Goal: Transaction & Acquisition: Purchase product/service

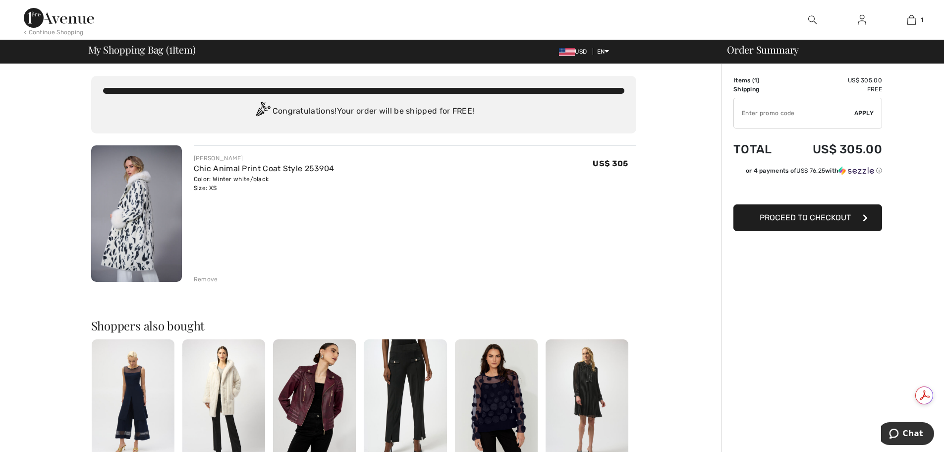
click at [773, 119] on input "TEXT" at bounding box center [794, 113] width 120 height 30
click at [861, 110] on span "Apply" at bounding box center [865, 113] width 20 height 9
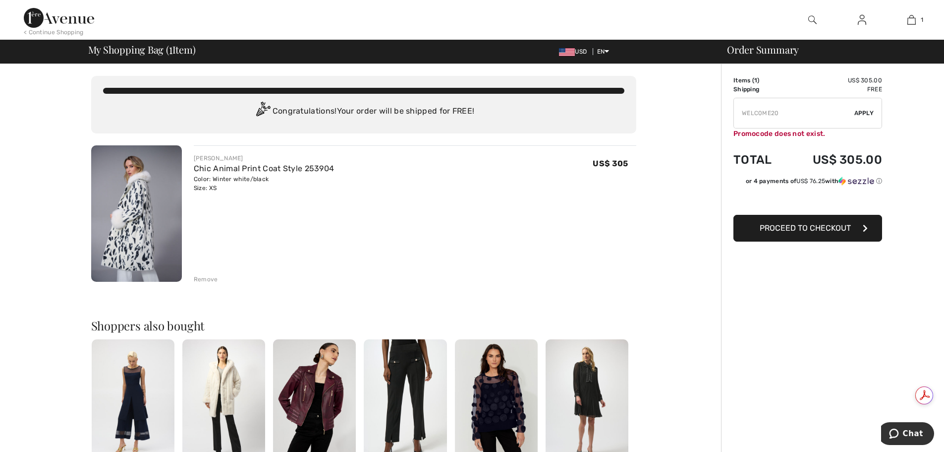
click at [790, 114] on input "TEXT" at bounding box center [794, 113] width 120 height 30
type input "W"
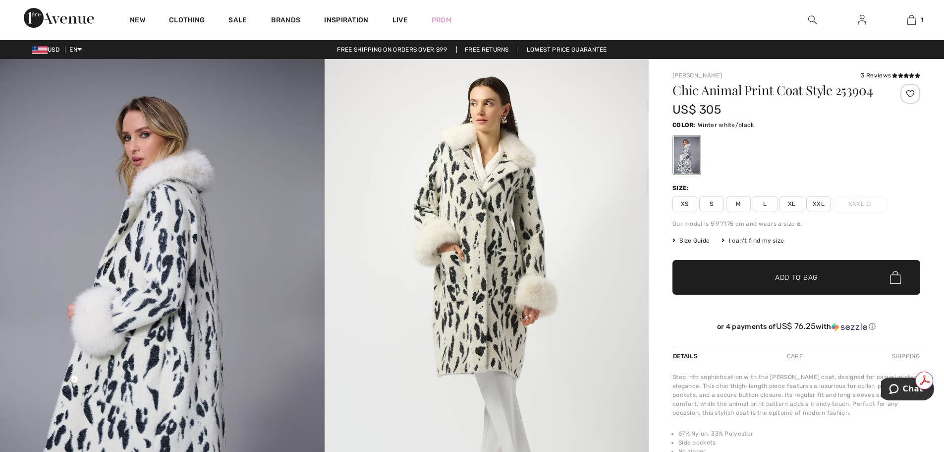
click at [812, 19] on img at bounding box center [813, 20] width 8 height 12
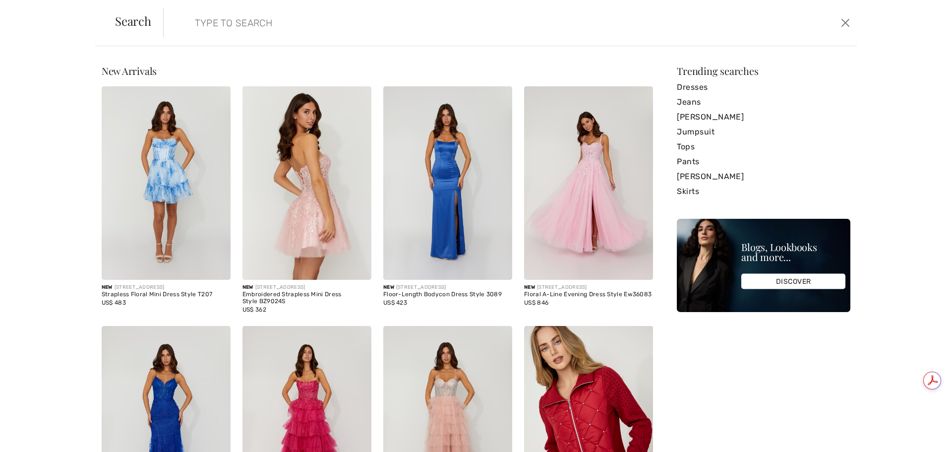
click at [417, 28] on input "search" at bounding box center [431, 23] width 488 height 30
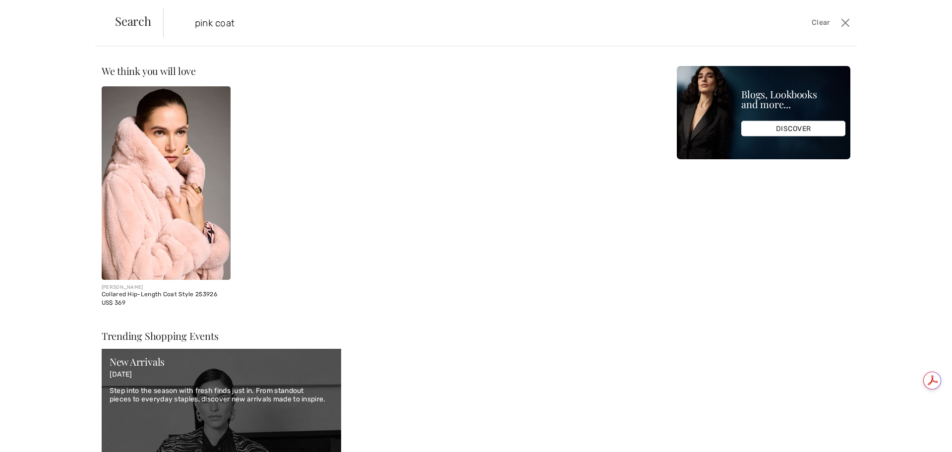
type input "pink coat"
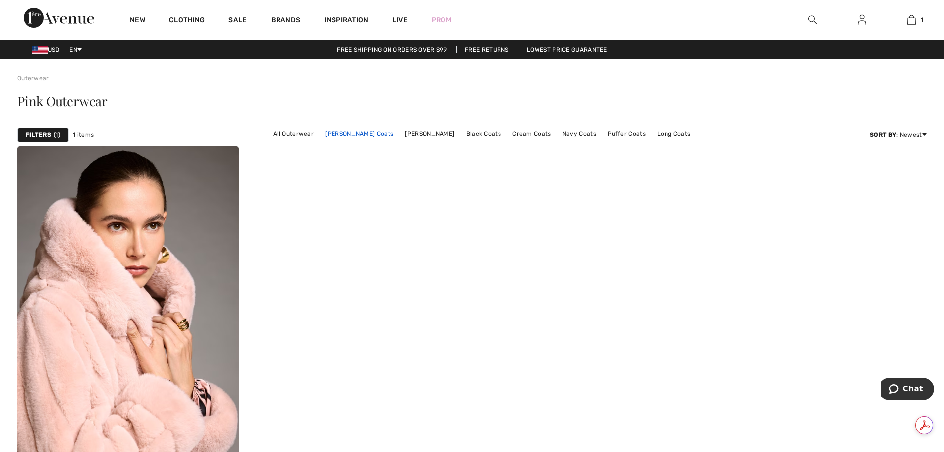
click at [361, 131] on link "Joseph Ribkoff Coats" at bounding box center [359, 133] width 78 height 13
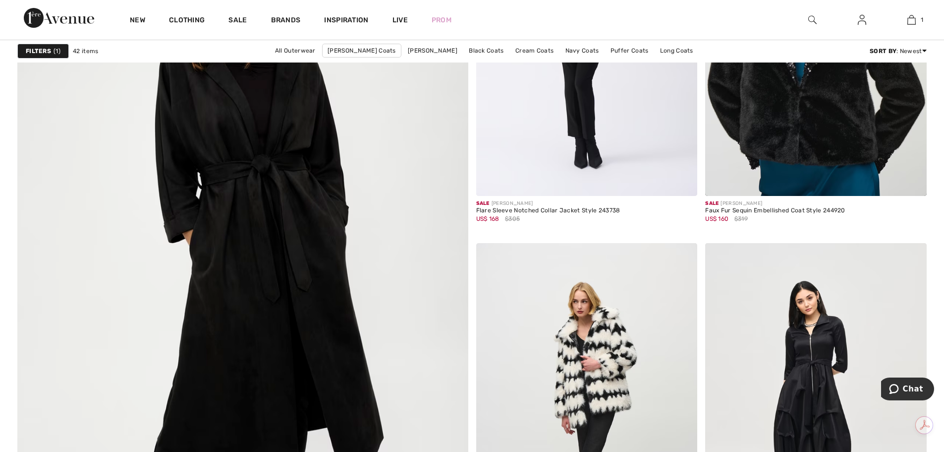
scroll to position [3187, 0]
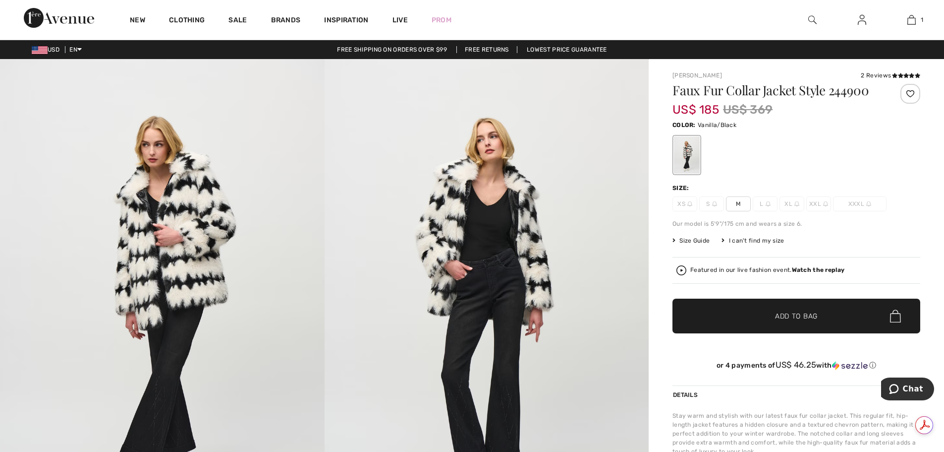
click at [689, 203] on img at bounding box center [690, 203] width 5 height 5
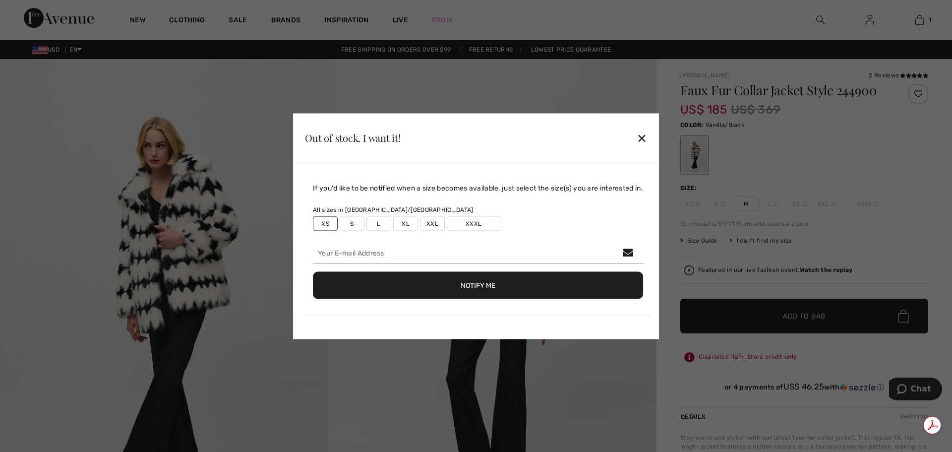
click at [488, 286] on button "Notify Me" at bounding box center [478, 284] width 330 height 27
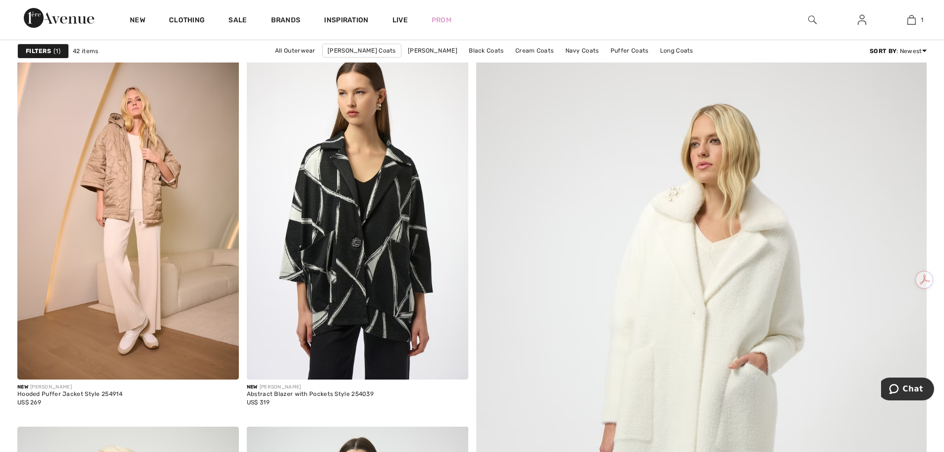
scroll to position [152, 0]
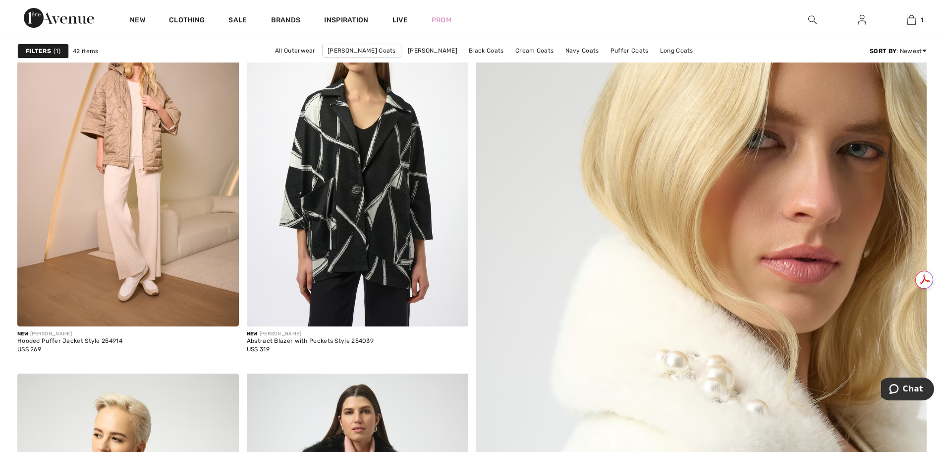
click at [685, 348] on img at bounding box center [701, 400] width 541 height 812
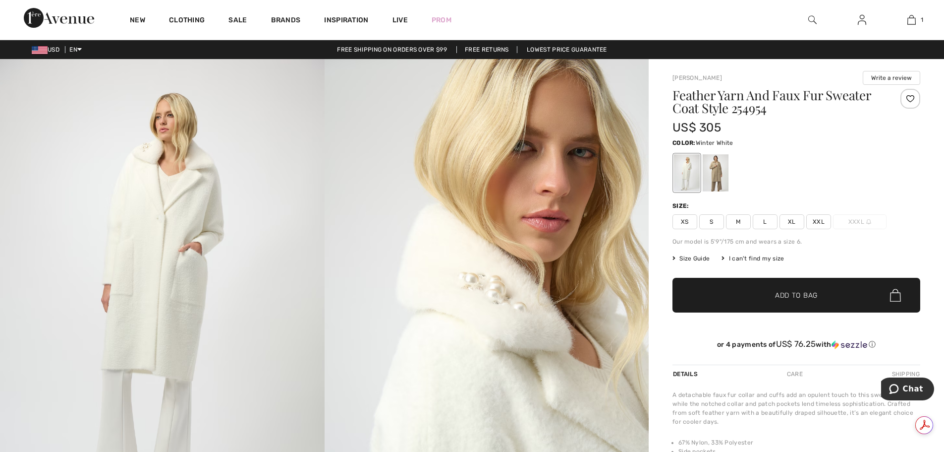
click at [684, 221] on span "XS" at bounding box center [685, 221] width 25 height 15
